Goal: Navigation & Orientation: Find specific page/section

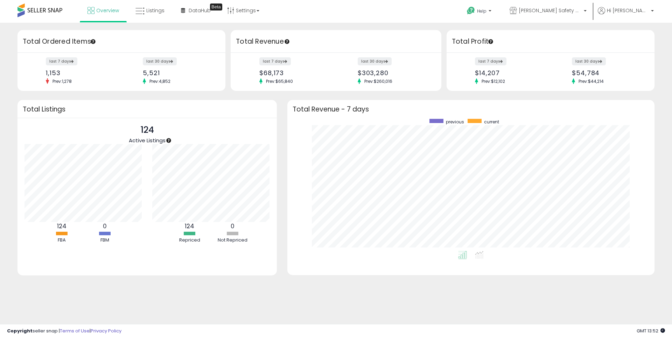
scroll to position [132, 353]
drag, startPoint x: 0, startPoint y: 0, endPoint x: 138, endPoint y: 2, distance: 137.9
click at [153, 7] on link "Listings" at bounding box center [150, 10] width 40 height 21
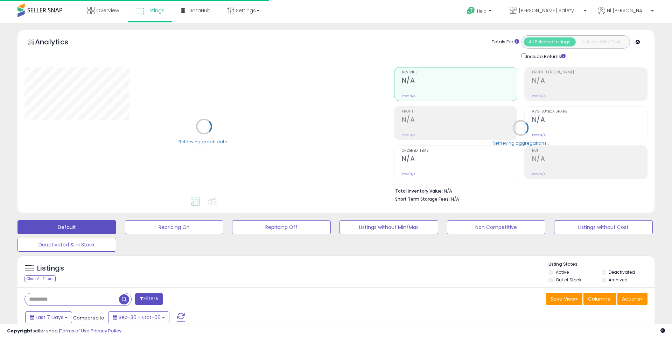
type input "**********"
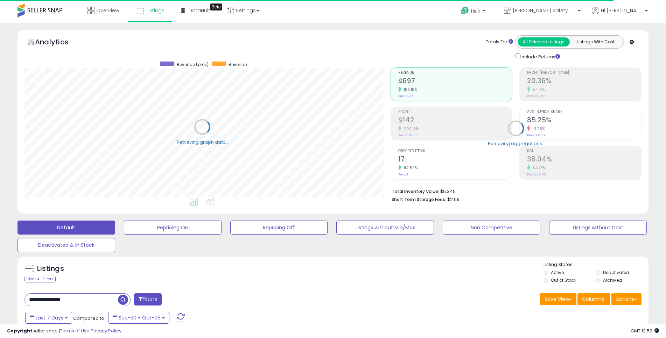
scroll to position [143, 366]
click at [109, 13] on span "Overview" at bounding box center [107, 10] width 23 height 7
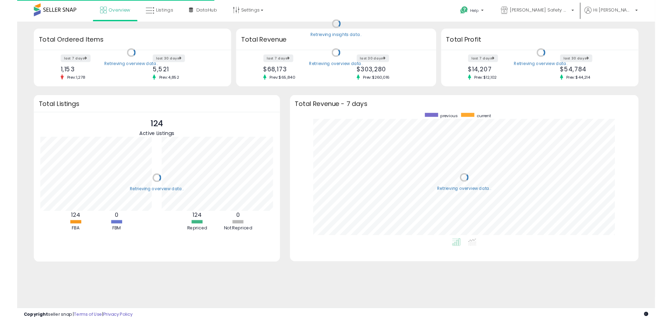
scroll to position [132, 353]
